Goal: Information Seeking & Learning: Learn about a topic

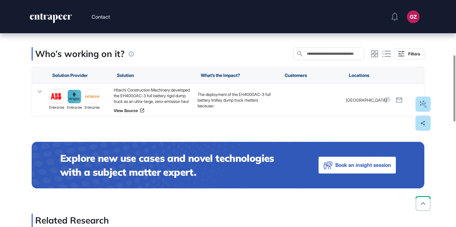
scroll to position [169, 0]
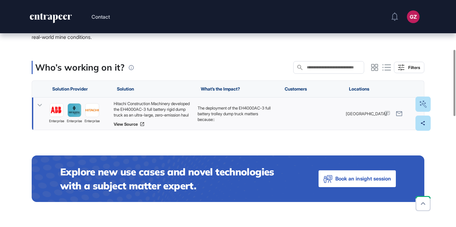
click at [161, 113] on div "Hitachi Construction Machinery developed the EH4000AC-3 full battery rigid dump…" at bounding box center [152, 109] width 77 height 17
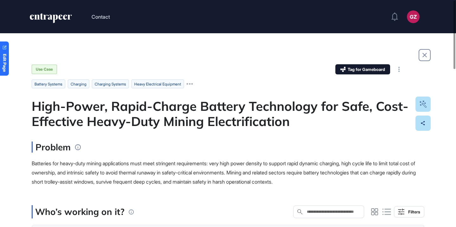
scroll to position [123, 0]
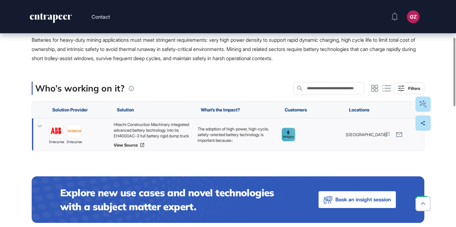
click at [153, 131] on div "Hitachi Construction Machinery integrated advanced battery technology into its …" at bounding box center [152, 129] width 77 height 17
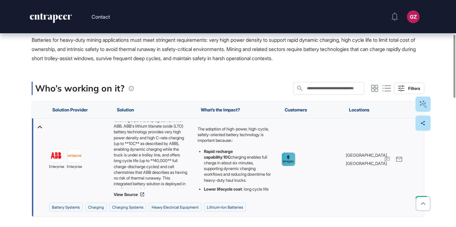
scroll to position [0, 0]
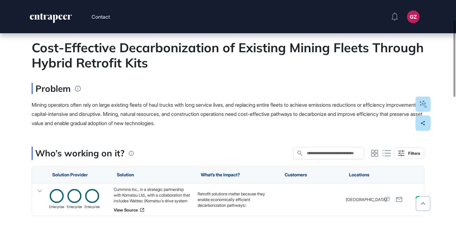
scroll to position [79, 0]
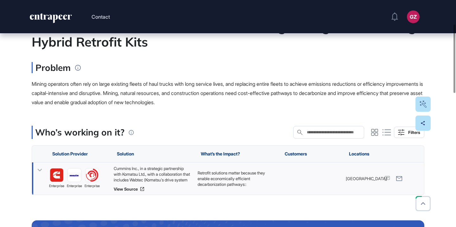
click at [152, 176] on div "Cummins Inc., in a strategic partnership with Komatsu Ltd., with a collaboratio…" at bounding box center [152, 173] width 77 height 17
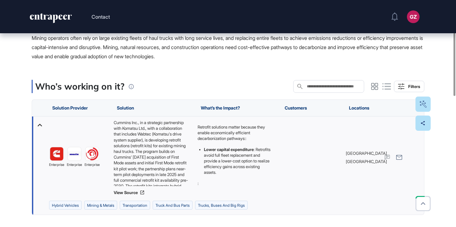
scroll to position [129, 0]
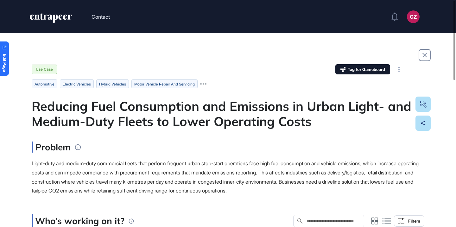
click at [239, 106] on div "Reducing Fuel Consumption and Emissions in Urban Light- and Medium-Duty Fleets …" at bounding box center [228, 113] width 392 height 30
click at [239, 107] on div "Reducing Fuel Consumption and Emissions in Urban Light- and Medium-Duty Fleets …" at bounding box center [228, 113] width 392 height 30
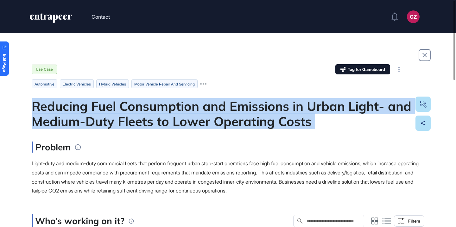
click at [239, 107] on div "Reducing Fuel Consumption and Emissions in Urban Light- and Medium-Duty Fleets …" at bounding box center [228, 113] width 392 height 30
click at [235, 89] on div at bounding box center [235, 89] width 0 height 0
click at [225, 121] on div "Reducing Fuel Consumption and Emissions in Urban Light- and Medium-Duty Fleets …" at bounding box center [228, 113] width 392 height 30
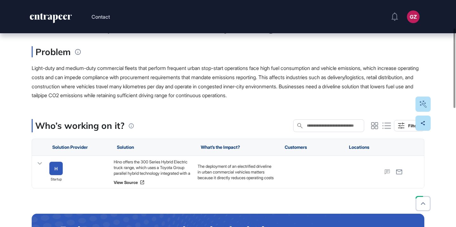
scroll to position [106, 0]
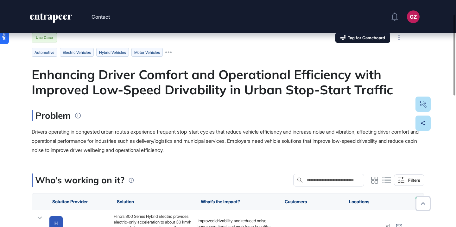
scroll to position [40, 0]
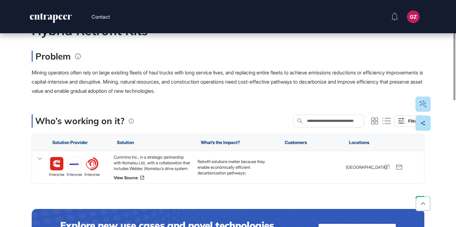
scroll to position [106, 0]
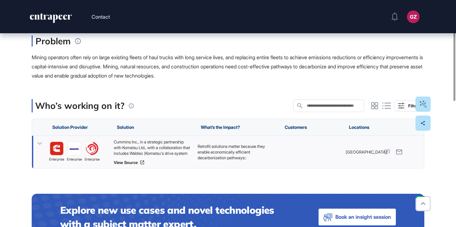
click at [172, 146] on div "Cummins Inc., in a strategic partnership with Komatsu Ltd., with a collaboratio…" at bounding box center [152, 147] width 77 height 17
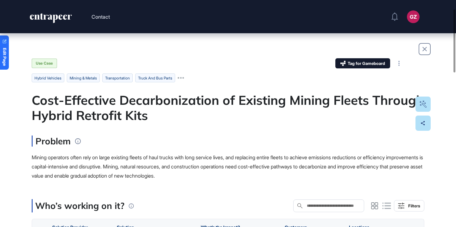
scroll to position [0, 0]
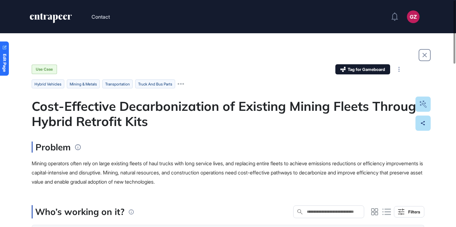
click at [175, 102] on div "Cost-Effective Decarbonization of Existing Mining Fleets Through Hybrid Retrofi…" at bounding box center [228, 113] width 392 height 30
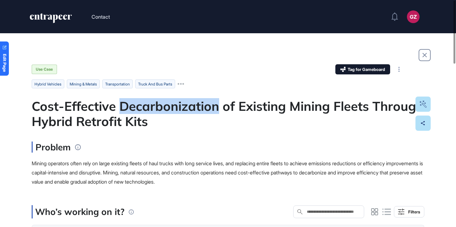
click at [175, 102] on div "Cost-Effective Decarbonization of Existing Mining Fleets Through Hybrid Retrofi…" at bounding box center [228, 113] width 392 height 30
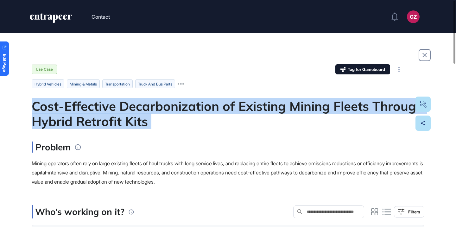
click at [175, 102] on div "Cost-Effective Decarbonization of Existing Mining Fleets Through Hybrid Retrofi…" at bounding box center [228, 113] width 392 height 30
copy div "Cost-Effective Decarbonization of Existing Mining Fleets Through Hybrid Retrofi…"
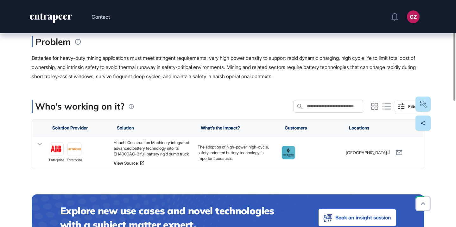
scroll to position [107, 0]
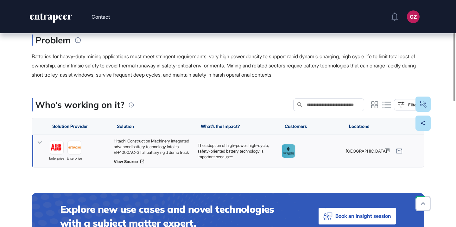
click at [158, 152] on div "Hitachi Construction Machinery integrated advanced battery technology into its …" at bounding box center [152, 146] width 77 height 17
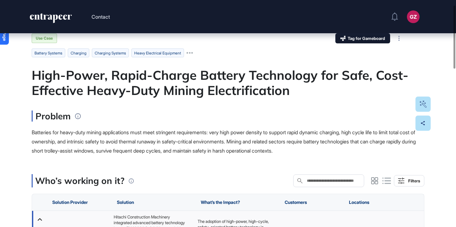
scroll to position [0, 0]
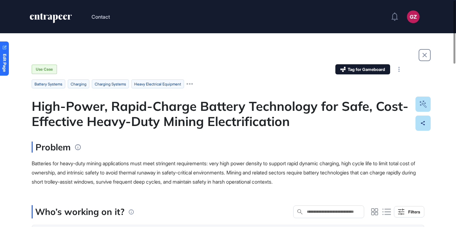
click at [181, 115] on div "High-Power, Rapid-Charge Battery Technology for Safe, Cost-Effective Heavy-Duty…" at bounding box center [228, 113] width 392 height 30
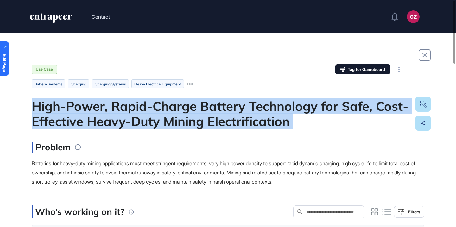
click at [181, 115] on div "High-Power, Rapid-Charge Battery Technology for Safe, Cost-Effective Heavy-Duty…" at bounding box center [228, 113] width 392 height 30
copy div "High-Power, Rapid-Charge Battery Technology for Safe, Cost-Effective Heavy-Duty…"
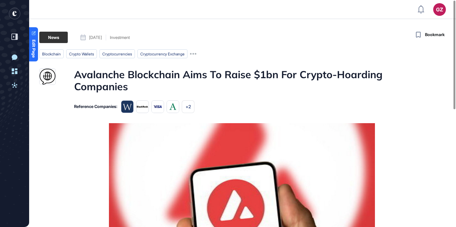
click at [160, 73] on h1 "Avalanche Blockchain Aims To Raise $1bn For Crypto-Hoarding Companies" at bounding box center [241, 80] width 335 height 24
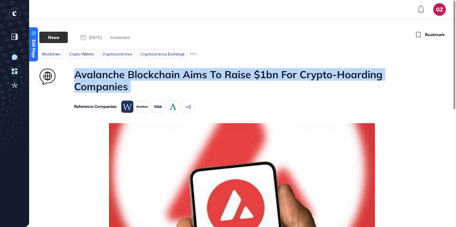
click at [160, 73] on h1 "Avalanche Blockchain Aims To Raise $1bn For Crypto-Hoarding Companies" at bounding box center [241, 80] width 335 height 24
copy h1 "Avalanche Blockchain Aims To Raise $1bn For Crypto-Hoarding Companies"
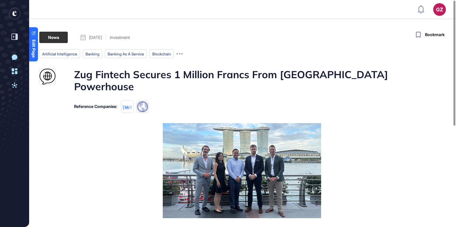
click at [214, 76] on h1 "Zug Fintech Secures 1 Million Francs From [GEOGRAPHIC_DATA] Powerhouse" at bounding box center [241, 80] width 335 height 24
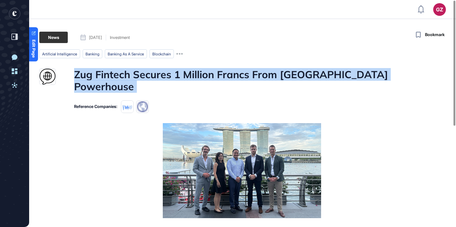
click at [214, 76] on h1 "Zug Fintech Secures 1 Million Francs From [GEOGRAPHIC_DATA] Powerhouse" at bounding box center [241, 80] width 335 height 24
copy h1 "Zug Fintech Secures 1 Million Francs From [GEOGRAPHIC_DATA] Powerhouse"
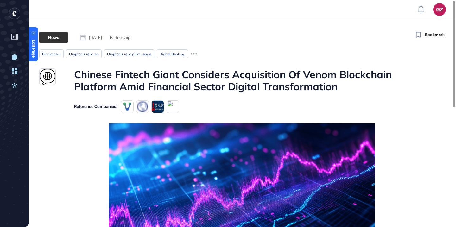
click at [245, 74] on h1 "Chinese Fintech Giant Considers Acquisition Of Venom Blockchain Platform Amid F…" at bounding box center [241, 80] width 335 height 24
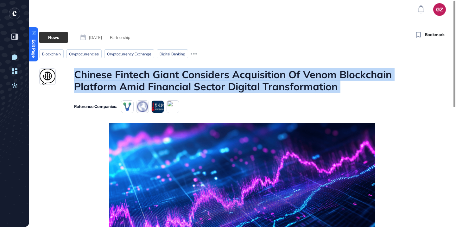
click at [245, 74] on h1 "Chinese Fintech Giant Considers Acquisition Of Venom Blockchain Platform Amid F…" at bounding box center [241, 80] width 335 height 24
click at [240, 59] on div at bounding box center [240, 59] width 0 height 0
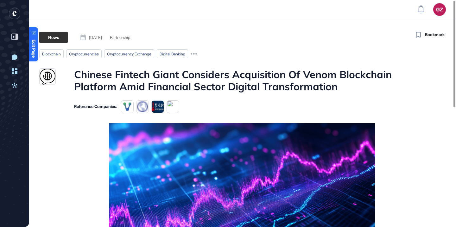
click at [241, 54] on ul "blockchain cryptocurrencies Cryptocurrency Exchange digital banking" at bounding box center [224, 53] width 370 height 9
click at [176, 80] on h1 "Chinese Fintech Giant Considers Acquisition Of Venom Blockchain Platform Amid F…" at bounding box center [241, 80] width 335 height 24
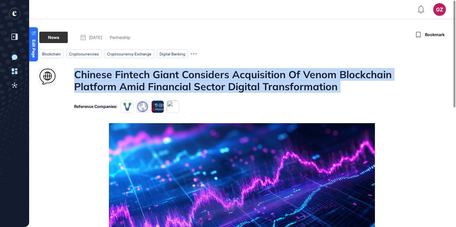
click at [176, 80] on h1 "Chinese Fintech Giant Considers Acquisition Of Venom Blockchain Platform Amid F…" at bounding box center [241, 80] width 335 height 24
copy h1 "Chinese Fintech Giant Considers Acquisition Of Venom Blockchain Platform Amid F…"
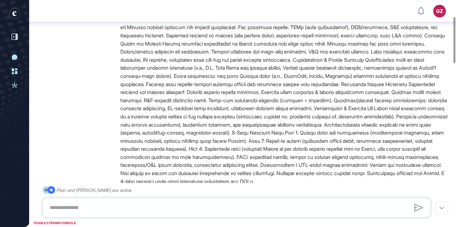
scroll to position [69, 0]
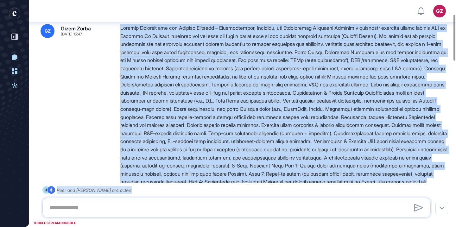
drag, startPoint x: 120, startPoint y: 29, endPoint x: 198, endPoint y: 201, distance: 188.8
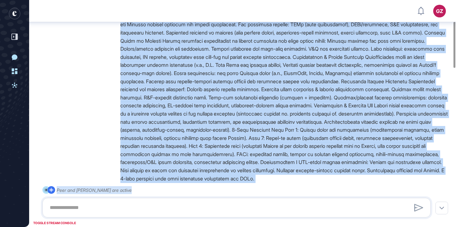
scroll to position [146, 0]
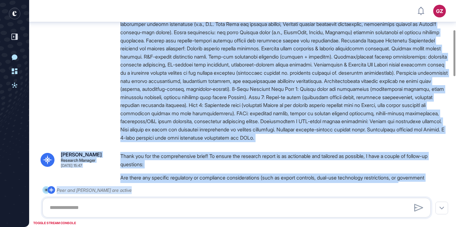
click at [202, 121] on div at bounding box center [284, 44] width 329 height 194
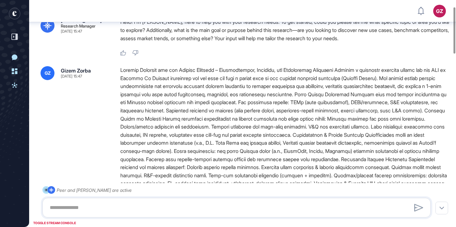
scroll to position [50, 0]
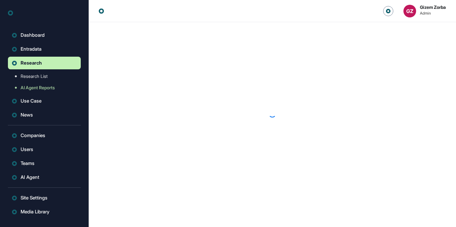
scroll to position [0, 0]
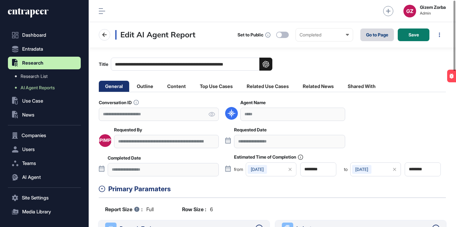
click at [379, 36] on link "Go to Page" at bounding box center [377, 34] width 34 height 13
